Goal: Information Seeking & Learning: Check status

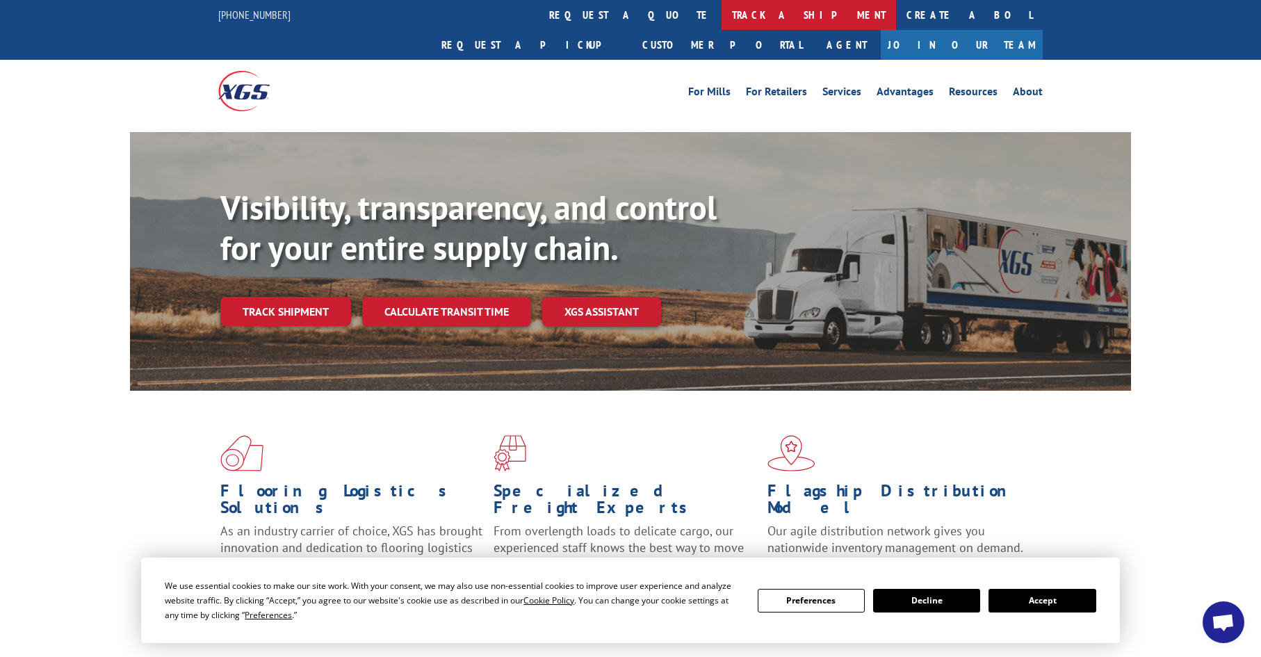
click at [721, 17] on link "track a shipment" at bounding box center [808, 15] width 174 height 30
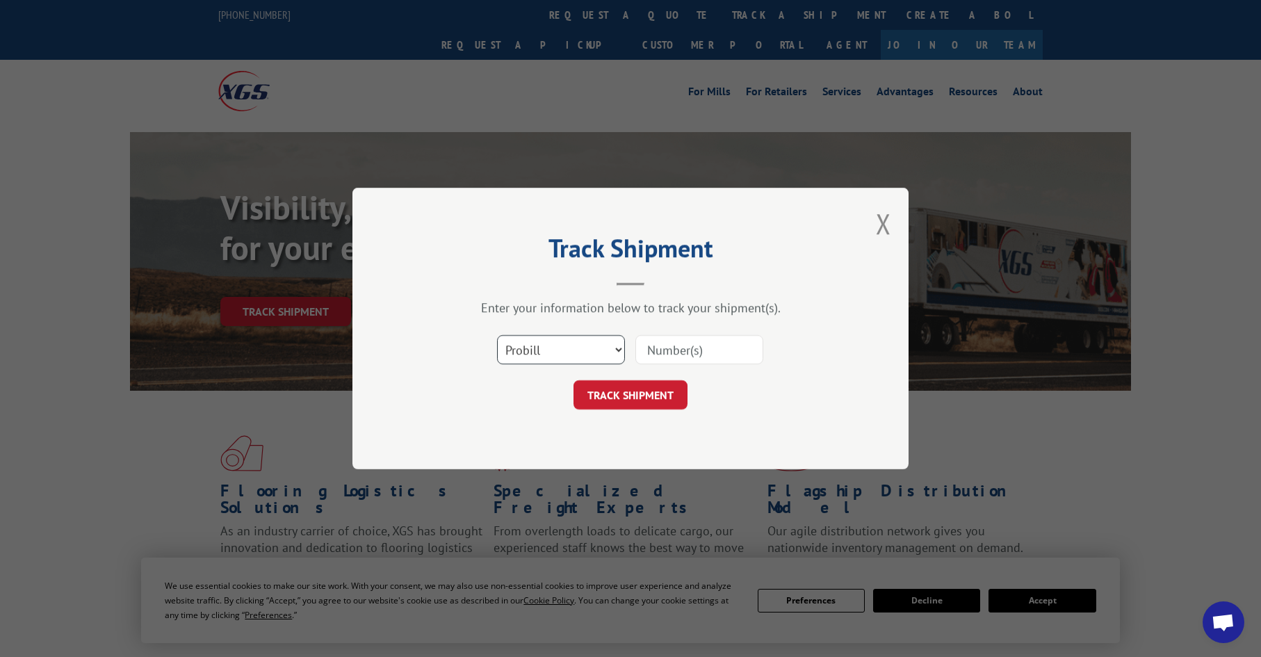
click at [557, 350] on select "Select category... Probill BOL PO" at bounding box center [561, 349] width 128 height 29
select select "po"
click at [497, 335] on select "Select category... Probill BOL PO" at bounding box center [561, 349] width 128 height 29
click at [650, 352] on input at bounding box center [699, 349] width 128 height 29
paste input "26531707"
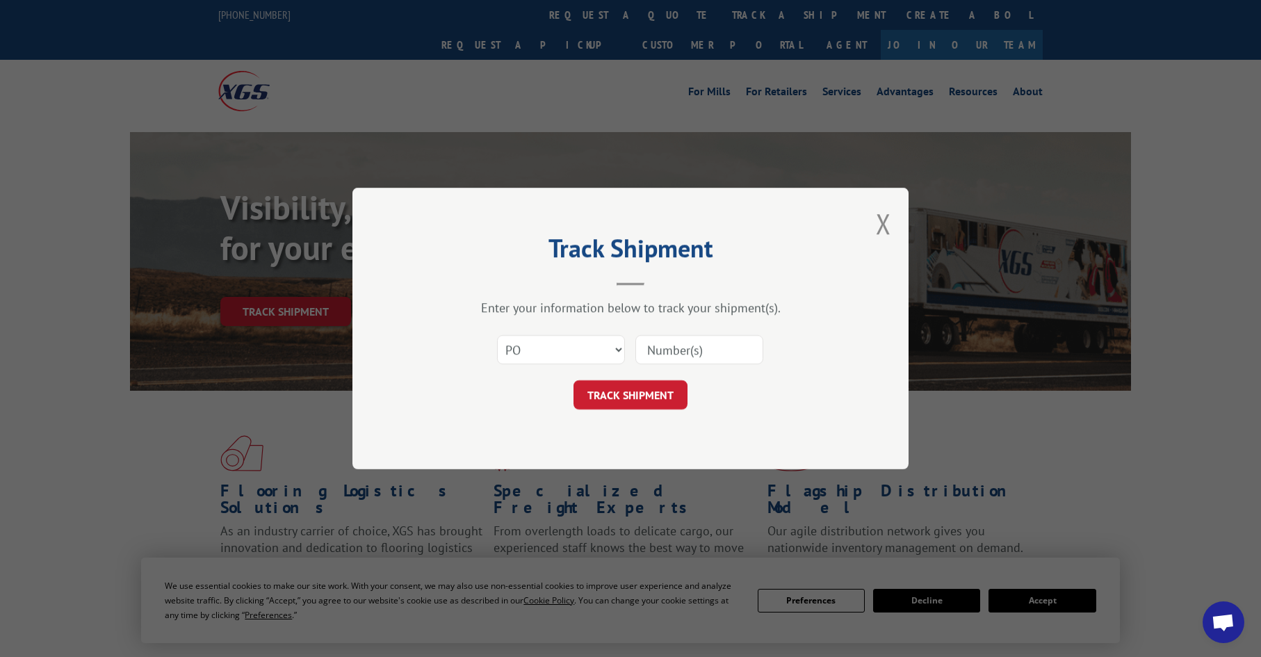
type input "26531707"
click button "TRACK SHIPMENT" at bounding box center [630, 394] width 114 height 29
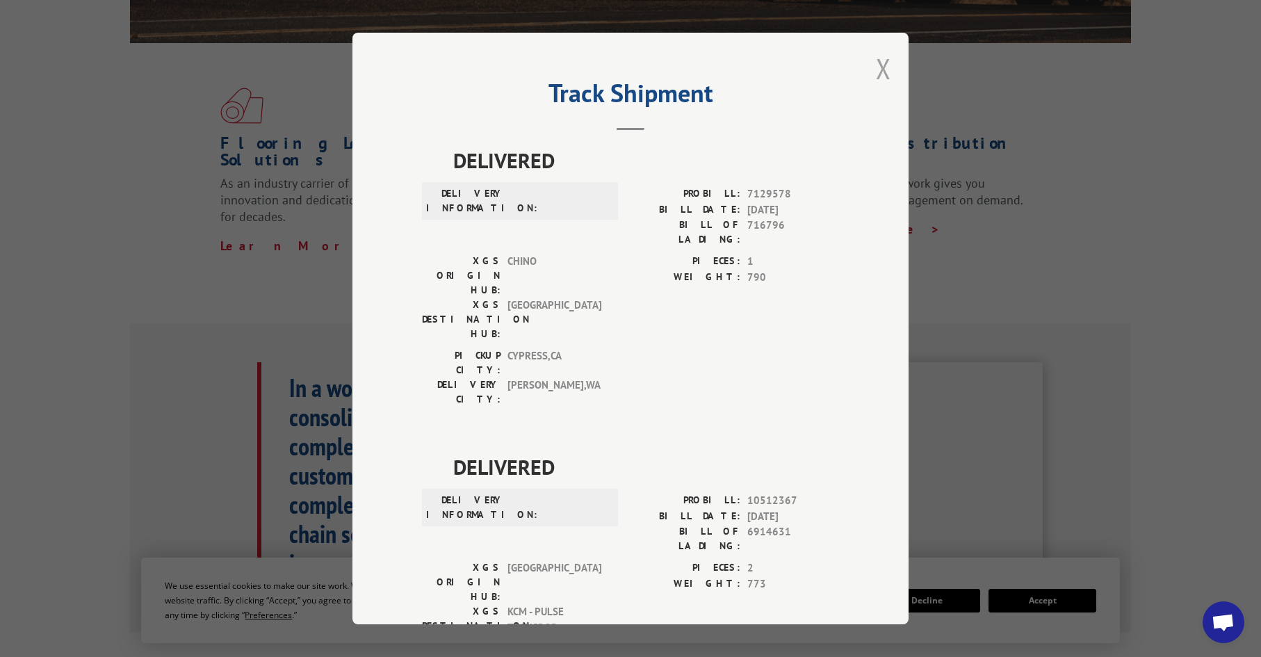
click at [878, 64] on button "Close modal" at bounding box center [883, 68] width 15 height 37
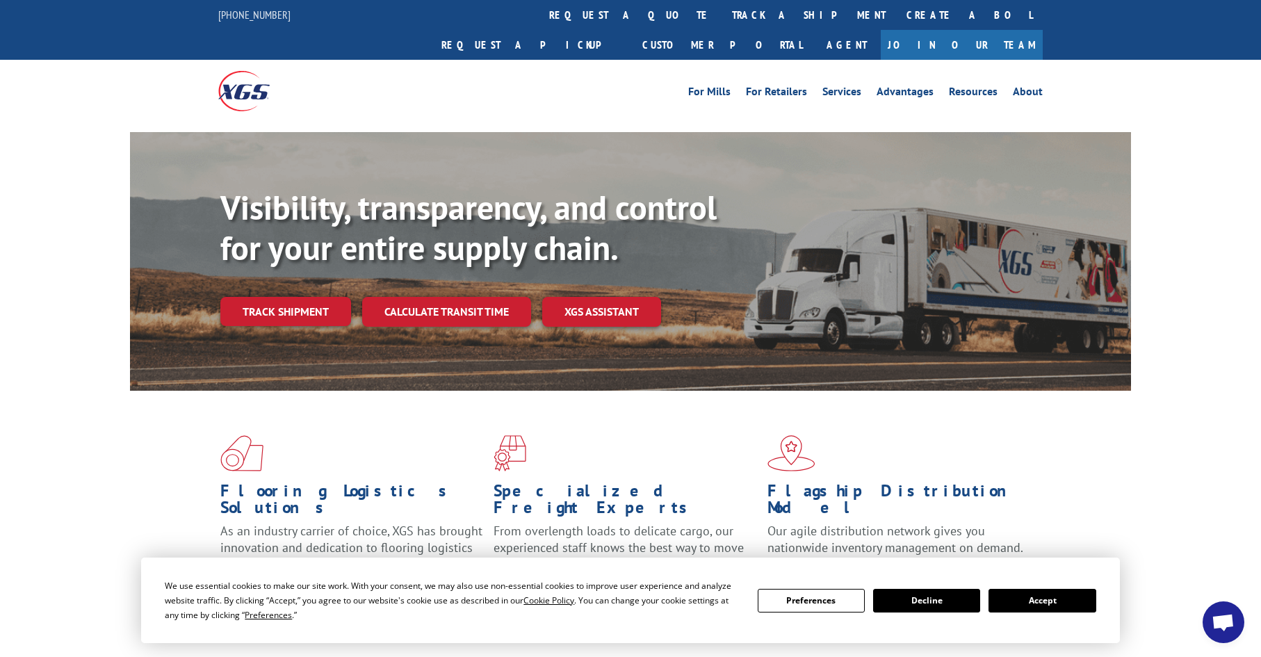
click at [721, 14] on link "track a shipment" at bounding box center [808, 15] width 174 height 30
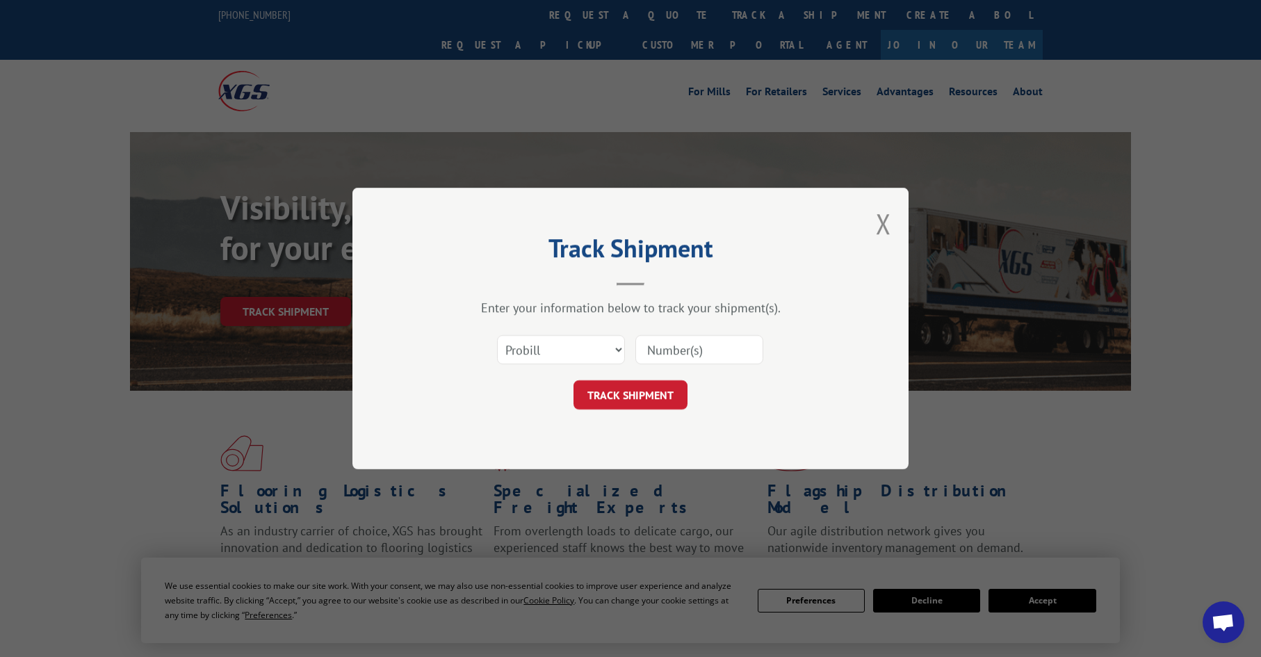
drag, startPoint x: 597, startPoint y: 332, endPoint x: 582, endPoint y: 335, distance: 15.5
click at [596, 336] on div "Select category... Probill BOL PO" at bounding box center [630, 350] width 417 height 46
drag, startPoint x: 572, startPoint y: 363, endPoint x: 564, endPoint y: 348, distance: 16.8
click at [572, 363] on select "Select category... Probill BOL PO" at bounding box center [561, 349] width 128 height 29
select select "po"
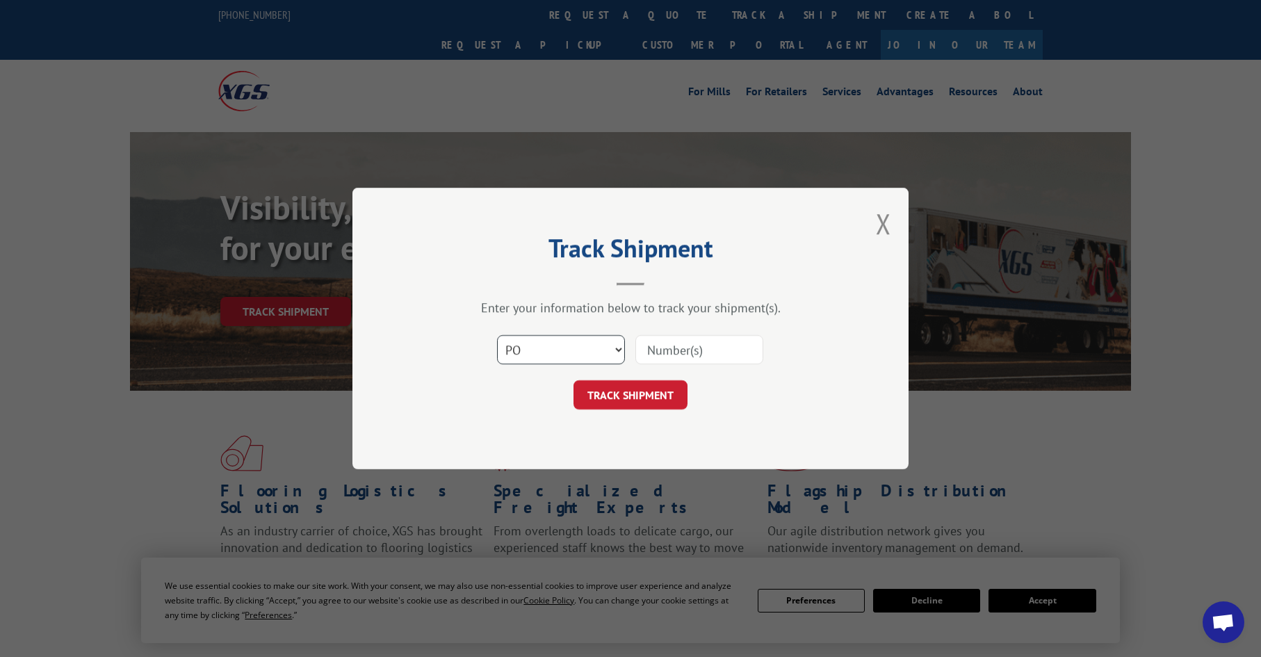
click at [497, 335] on select "Select category... Probill BOL PO" at bounding box center [561, 349] width 128 height 29
click at [692, 352] on input at bounding box center [699, 349] width 128 height 29
paste input "07515299"
type input "07515299"
click button "TRACK SHIPMENT" at bounding box center [630, 394] width 114 height 29
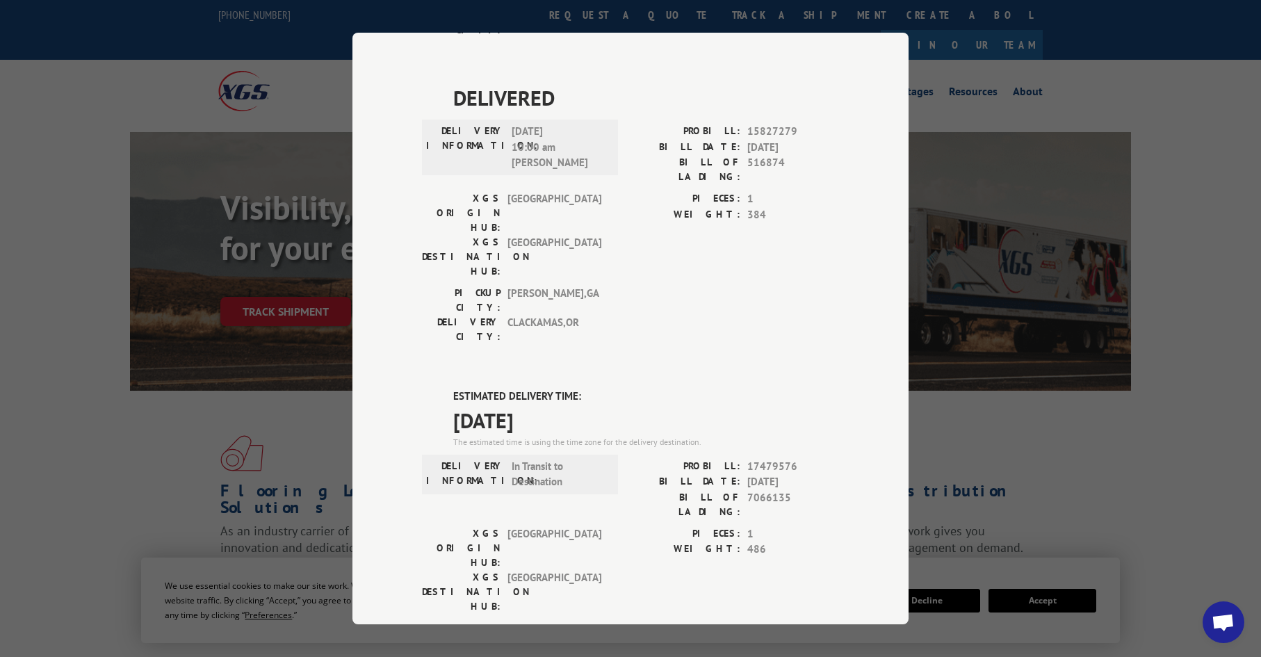
scroll to position [716, 0]
